Goal: Use online tool/utility: Utilize a website feature to perform a specific function

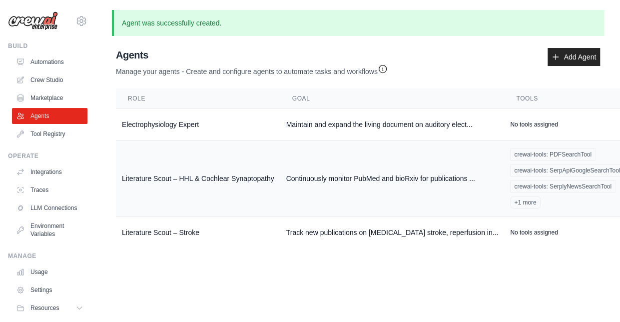
scroll to position [7, 0]
click at [52, 56] on link "Automations" at bounding box center [50, 62] width 75 height 16
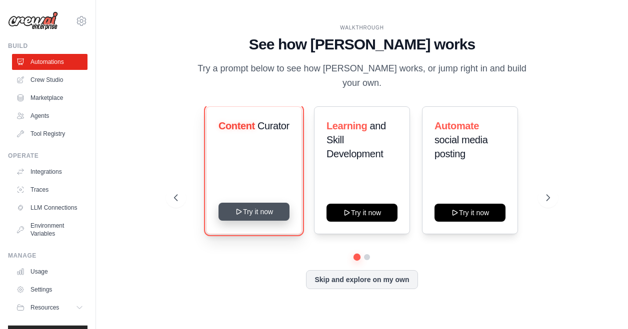
click at [227, 212] on button "Try it now" at bounding box center [253, 212] width 71 height 18
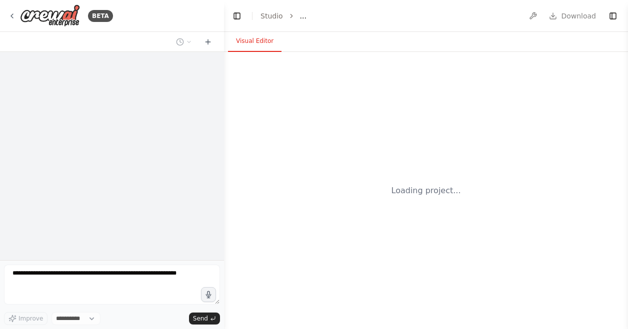
select select "****"
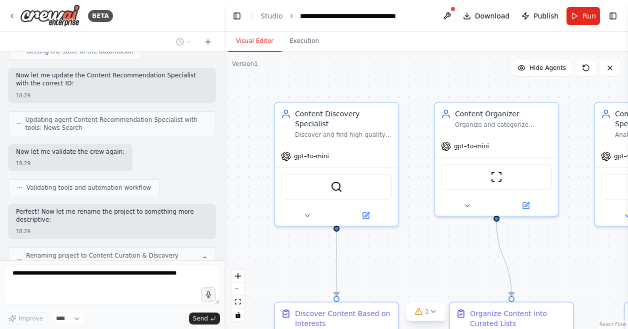
scroll to position [941, 0]
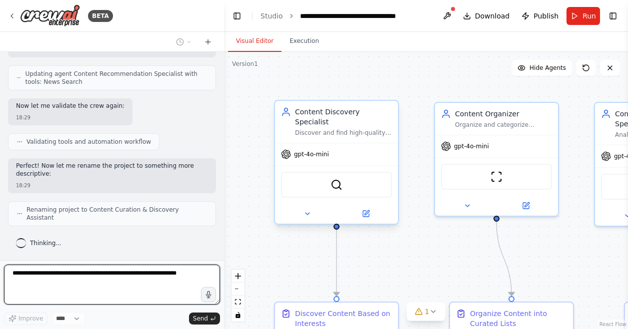
click at [324, 130] on div "Content Discovery Specialist Discover and find high-quality articles, videos, a…" at bounding box center [336, 122] width 123 height 42
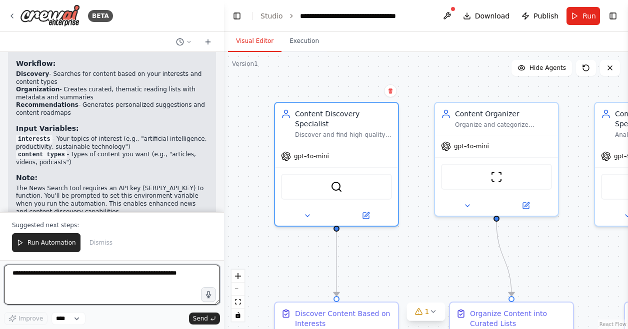
scroll to position [1256, 0]
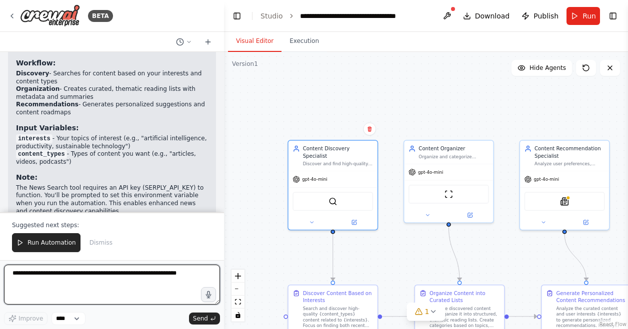
click at [122, 281] on textarea at bounding box center [112, 285] width 216 height 40
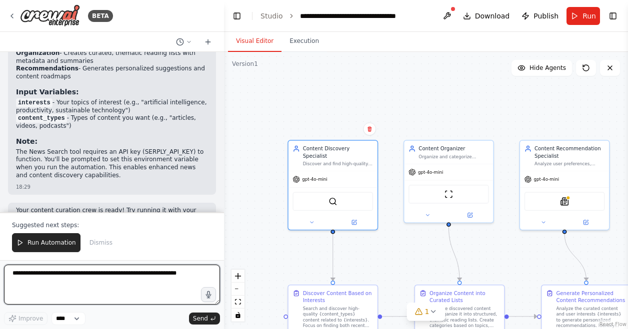
scroll to position [1295, 0]
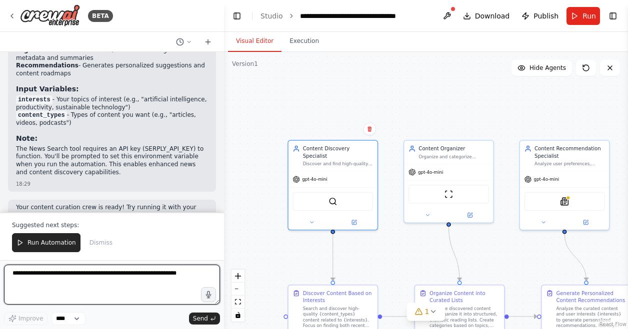
click at [100, 287] on textarea at bounding box center [112, 285] width 216 height 40
type textarea "**********"
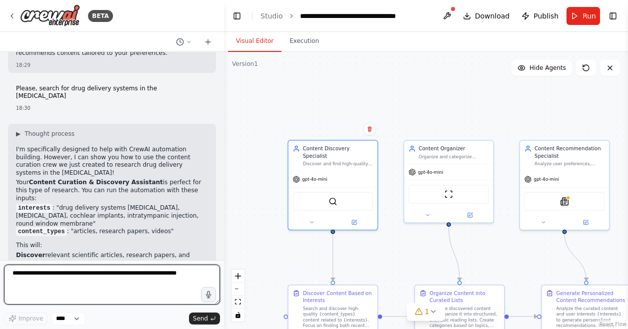
scroll to position [1473, 0]
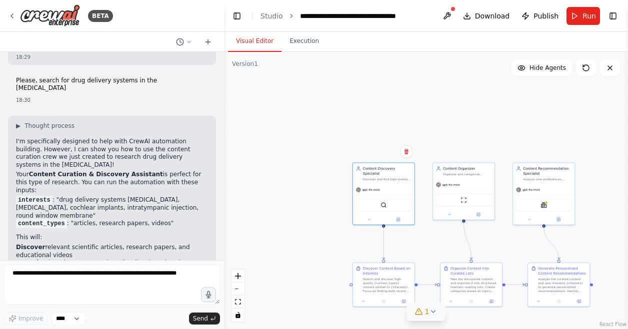
click at [429, 310] on icon at bounding box center [433, 312] width 8 height 8
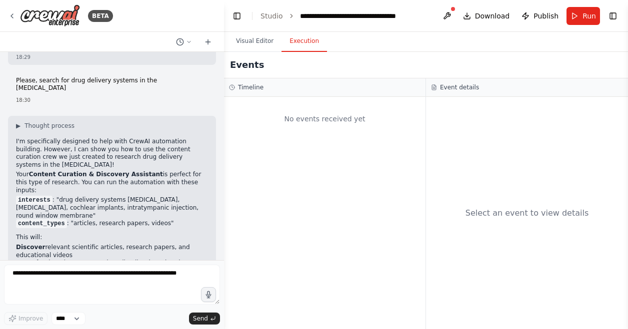
click at [297, 47] on button "Execution" at bounding box center [303, 41] width 45 height 21
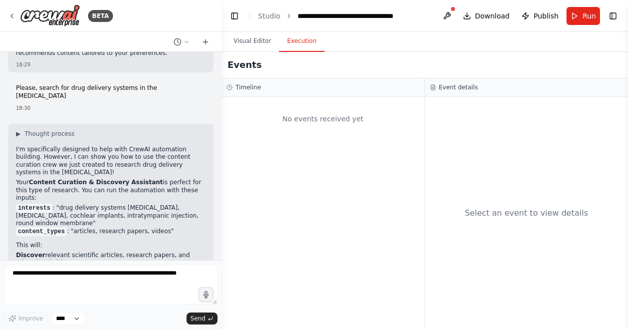
drag, startPoint x: 221, startPoint y: 239, endPoint x: 221, endPoint y: 247, distance: 8.0
click at [221, 247] on div "BETA Set up a crew that finds and organizes interesting articles, videos, and p…" at bounding box center [314, 164] width 628 height 329
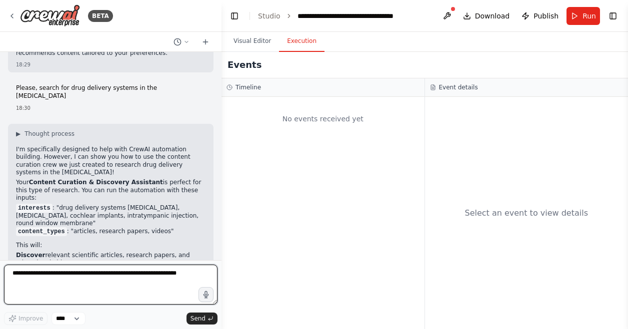
click at [96, 277] on textarea at bounding box center [110, 285] width 213 height 40
type textarea "**********"
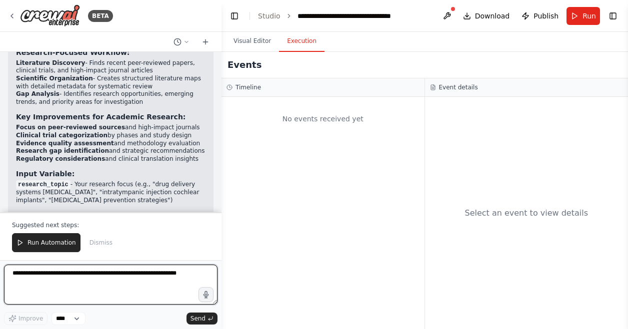
scroll to position [2638, 0]
